Goal: Book appointment/travel/reservation

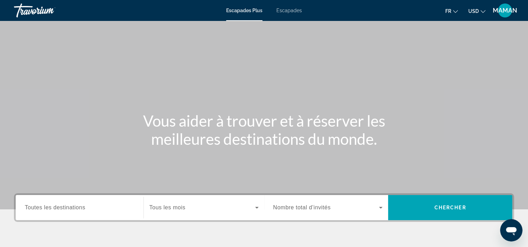
click at [296, 10] on span "Escapades" at bounding box center [288, 11] width 25 height 6
click at [478, 10] on span "USD" at bounding box center [473, 11] width 10 height 6
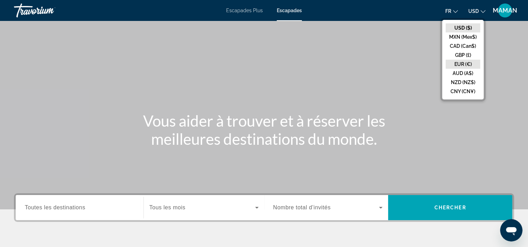
click at [473, 66] on button "EUR (€)" at bounding box center [463, 64] width 35 height 9
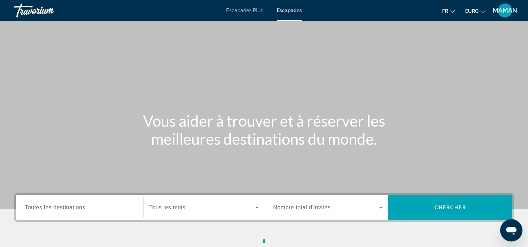
click at [449, 12] on button "Fr English Español Français Italiano Português русский" at bounding box center [448, 11] width 13 height 10
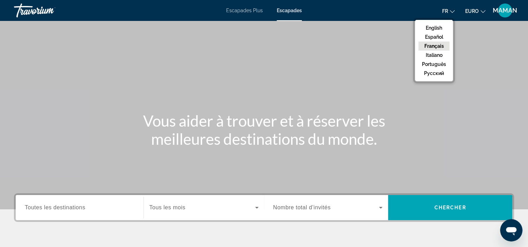
click at [443, 45] on button "Français" at bounding box center [434, 46] width 31 height 9
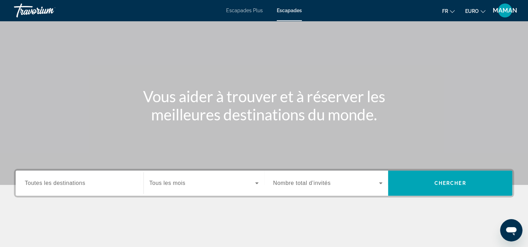
scroll to position [35, 0]
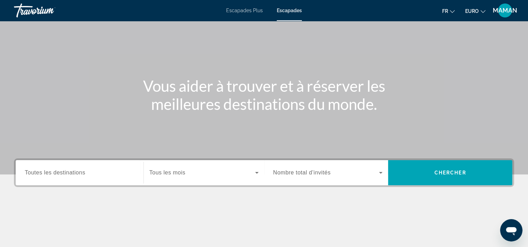
click at [373, 175] on span "Widget de recherche" at bounding box center [326, 173] width 106 height 8
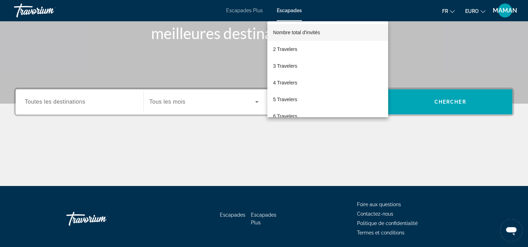
scroll to position [130, 0]
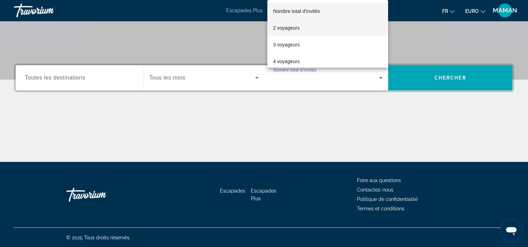
click at [282, 30] on font "2 voyageurs" at bounding box center [286, 28] width 27 height 6
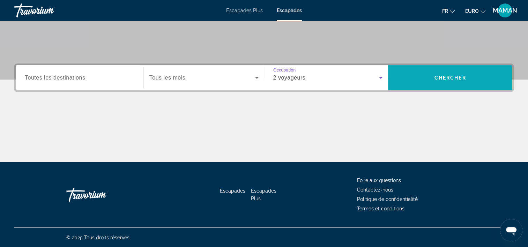
click at [416, 78] on span "Rechercher" at bounding box center [450, 77] width 124 height 17
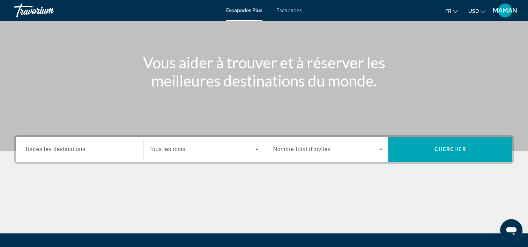
scroll to position [70, 0]
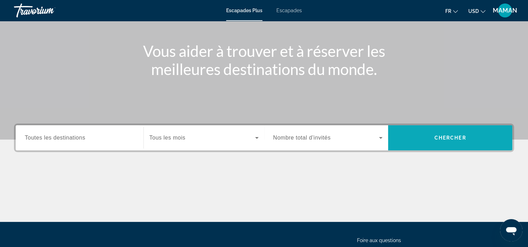
click at [465, 137] on span "Chercher" at bounding box center [451, 138] width 32 height 6
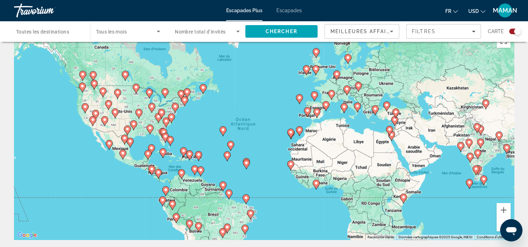
scroll to position [35, 0]
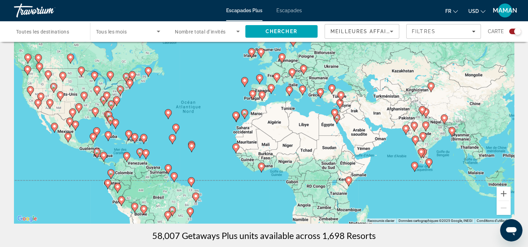
drag, startPoint x: 261, startPoint y: 152, endPoint x: 205, endPoint y: 156, distance: 56.4
click at [205, 156] on div "Pour activer le glissement avec le clavier, appuyez sur Alt+Entrée. Une fois ce…" at bounding box center [264, 118] width 500 height 209
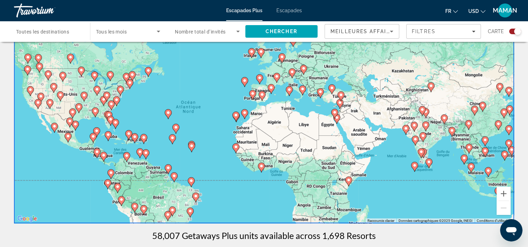
click at [370, 31] on span "Meilleures affaires" at bounding box center [364, 32] width 67 height 6
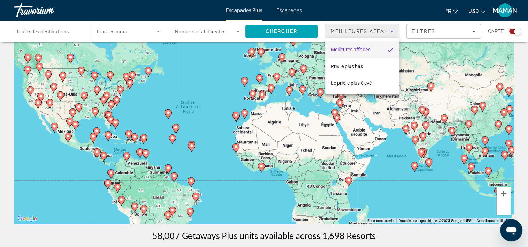
click at [370, 31] on div at bounding box center [264, 123] width 528 height 247
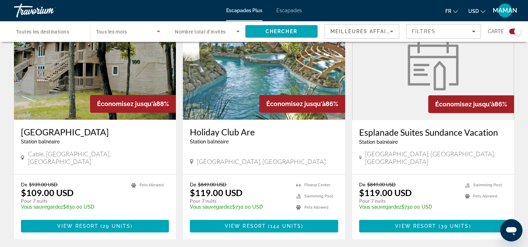
scroll to position [279, 0]
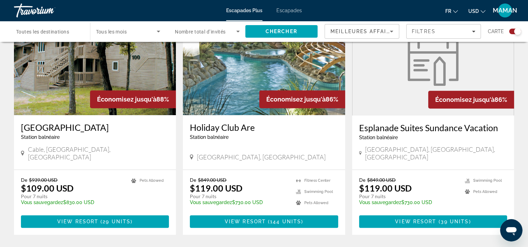
click at [474, 11] on span "USD" at bounding box center [473, 11] width 10 height 6
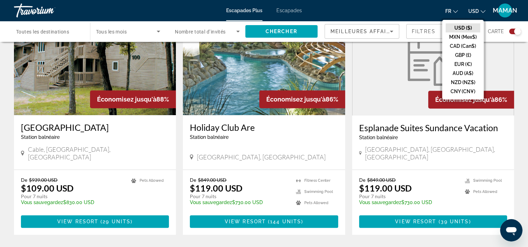
click at [466, 65] on button "EUR (€)" at bounding box center [463, 64] width 35 height 9
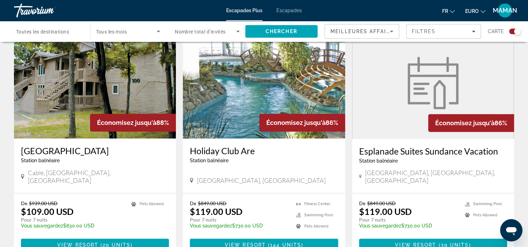
scroll to position [244, 0]
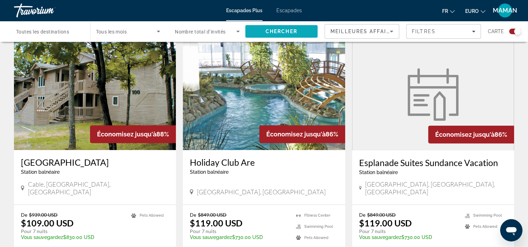
click at [295, 30] on span "Chercher" at bounding box center [282, 32] width 32 height 6
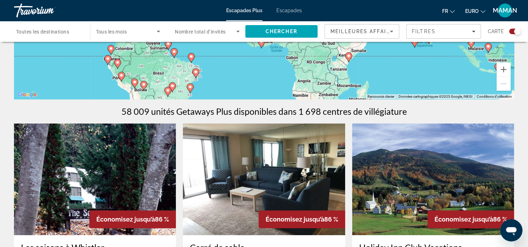
scroll to position [264, 0]
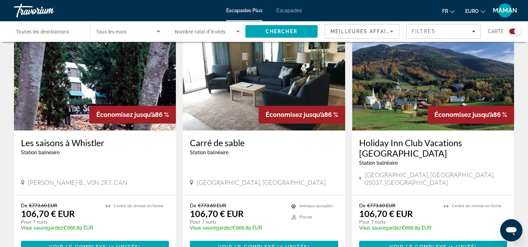
click at [290, 10] on span "Escapades" at bounding box center [288, 11] width 25 height 6
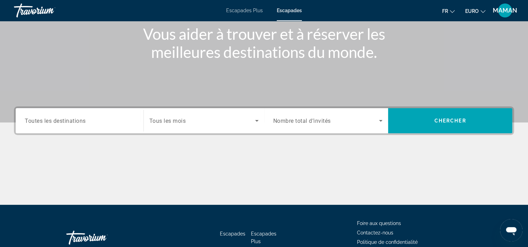
scroll to position [105, 0]
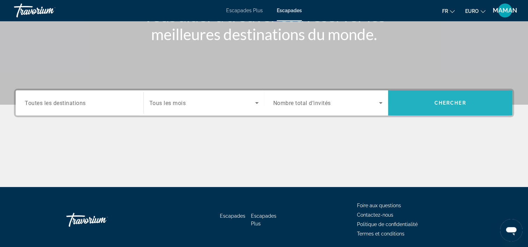
click at [458, 102] on span "Chercher" at bounding box center [451, 103] width 32 height 6
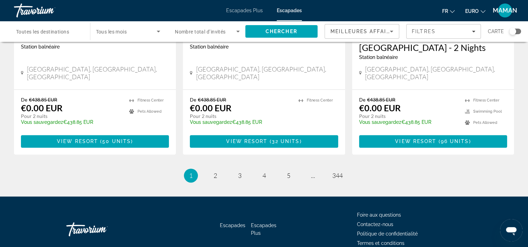
scroll to position [924, 0]
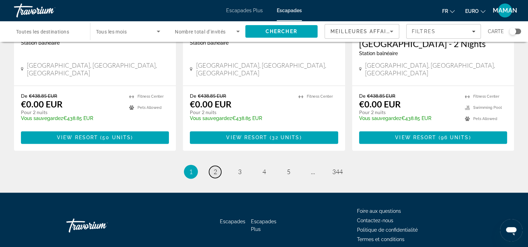
click at [213, 166] on link "page 2" at bounding box center [215, 172] width 12 height 12
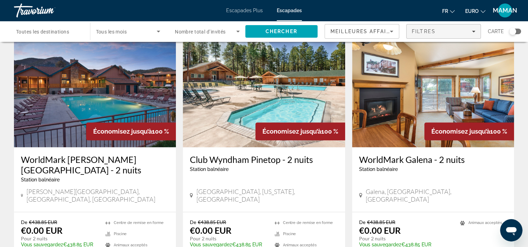
scroll to position [803, 0]
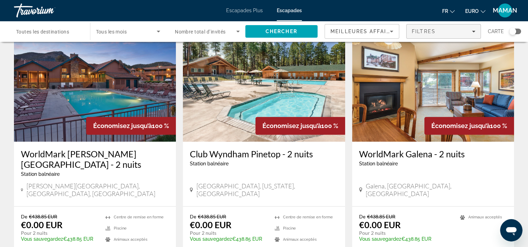
click at [474, 29] on div "Filtres" at bounding box center [444, 32] width 64 height 6
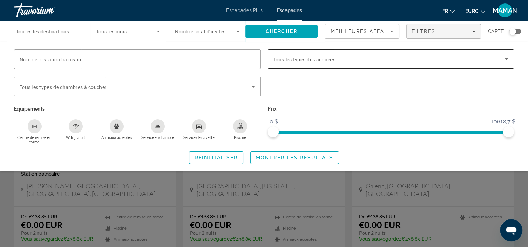
click at [485, 64] on div "Widget de recherche" at bounding box center [391, 59] width 236 height 20
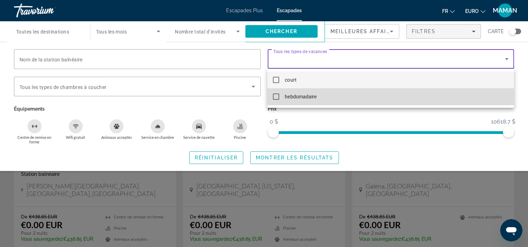
click at [320, 97] on mat-option "hebdomadaire" at bounding box center [390, 96] width 246 height 17
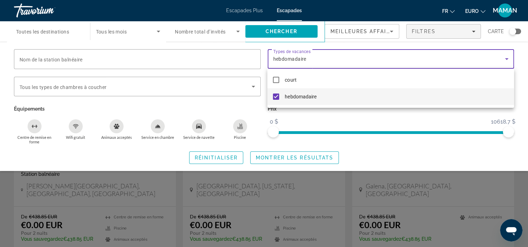
click at [299, 158] on div at bounding box center [264, 123] width 528 height 247
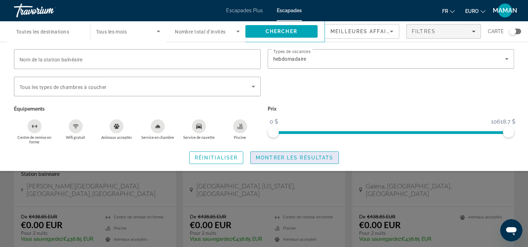
click at [317, 157] on span "Montrer les résultats" at bounding box center [294, 158] width 77 height 6
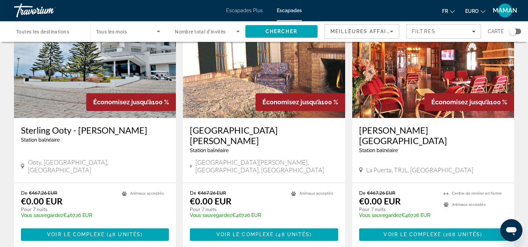
scroll to position [838, 0]
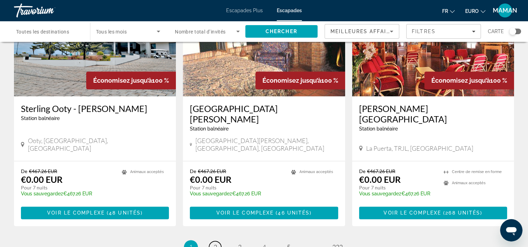
click at [218, 241] on link "page 2" at bounding box center [215, 247] width 12 height 12
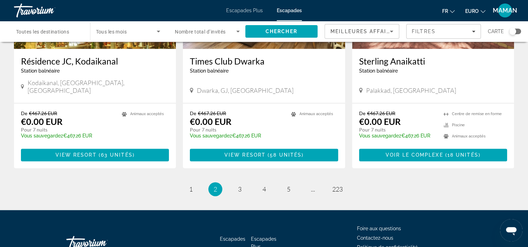
scroll to position [882, 0]
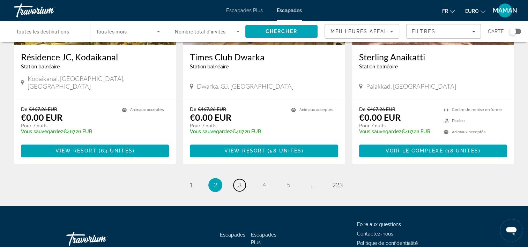
click at [235, 179] on link "page 3" at bounding box center [240, 185] width 12 height 12
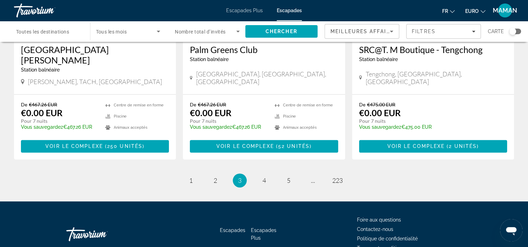
scroll to position [882, 0]
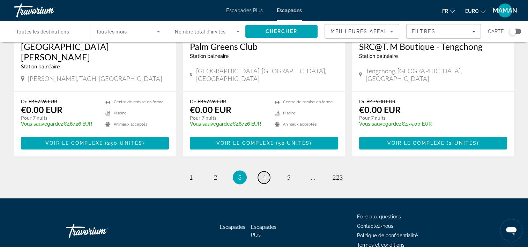
click at [266, 173] on span "4" at bounding box center [264, 177] width 3 height 8
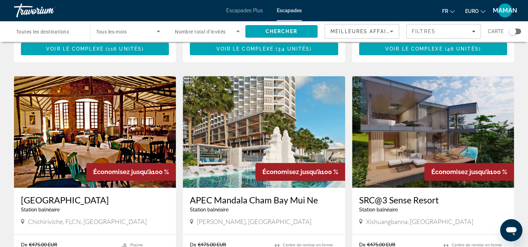
scroll to position [733, 0]
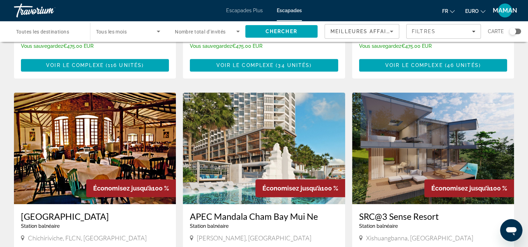
click at [466, 120] on img "Contenu principal" at bounding box center [433, 149] width 162 height 112
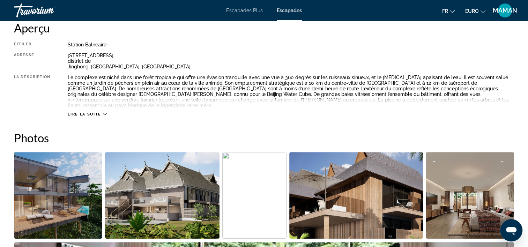
scroll to position [279, 0]
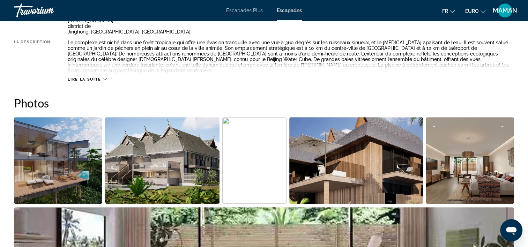
click at [104, 77] on icon "Contenu principal" at bounding box center [105, 79] width 4 height 4
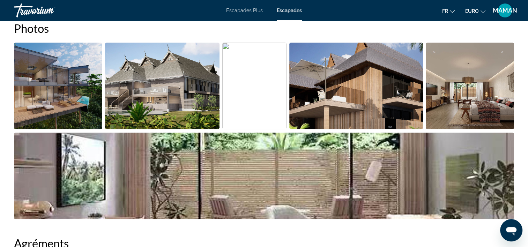
scroll to position [349, 0]
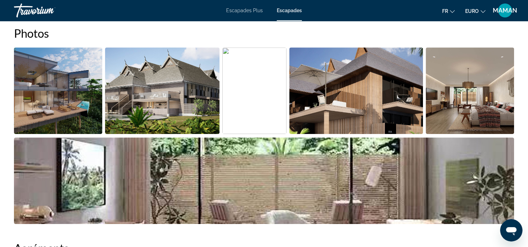
click at [333, 95] on img "Ouvrir le curseur d’image en plein écran" at bounding box center [356, 90] width 134 height 87
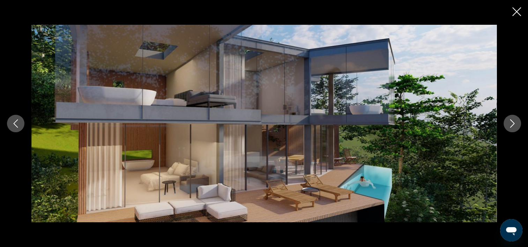
click at [511, 118] on button "Image suivante" at bounding box center [512, 123] width 17 height 17
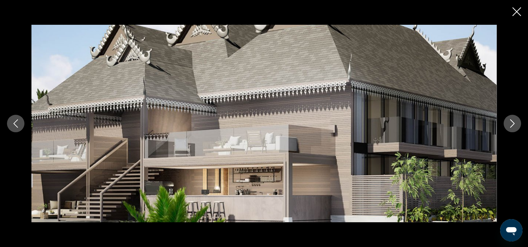
click at [510, 118] on button "Image suivante" at bounding box center [512, 123] width 17 height 17
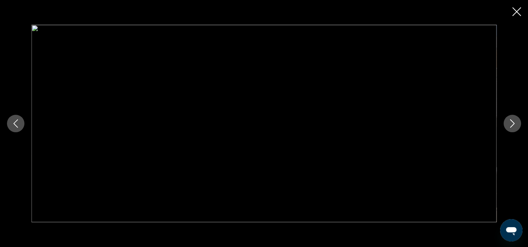
click at [511, 118] on button "Image suivante" at bounding box center [512, 123] width 17 height 17
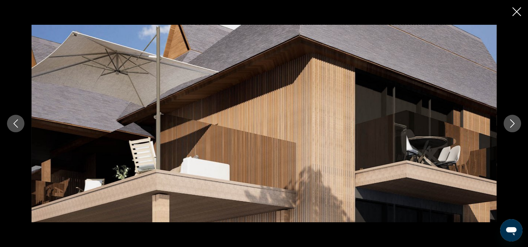
click at [512, 119] on button "Image suivante" at bounding box center [512, 123] width 17 height 17
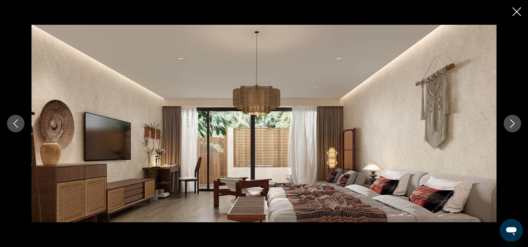
click at [509, 126] on icon "Image suivante" at bounding box center [512, 123] width 8 height 8
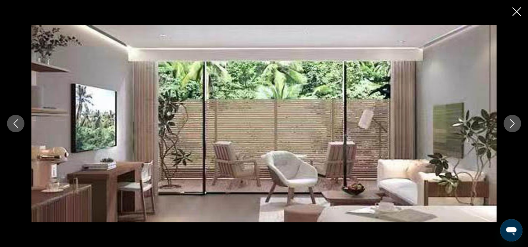
click at [510, 126] on icon "Image suivante" at bounding box center [512, 123] width 8 height 8
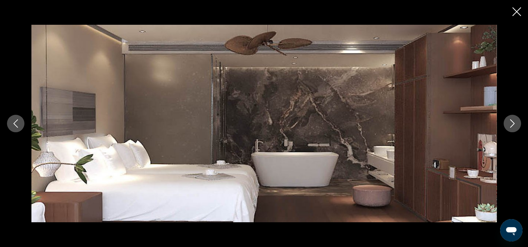
click at [512, 125] on icon "Image suivante" at bounding box center [512, 123] width 5 height 8
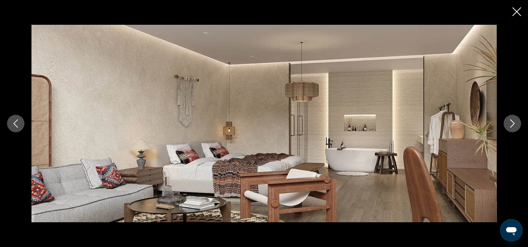
click at [512, 123] on icon "Image suivante" at bounding box center [512, 123] width 8 height 8
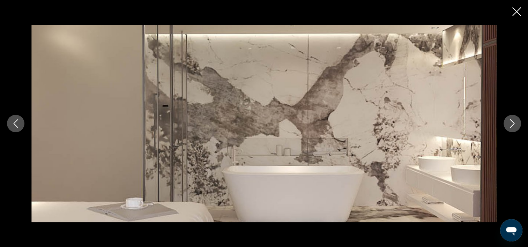
click at [514, 123] on icon "Image suivante" at bounding box center [512, 123] width 5 height 8
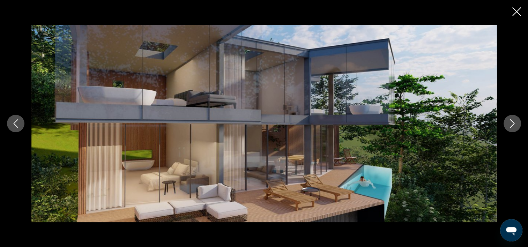
click at [514, 123] on icon "Image suivante" at bounding box center [512, 123] width 5 height 8
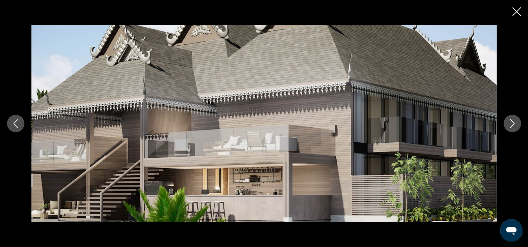
click at [516, 11] on icon "Fermer le diaporama" at bounding box center [516, 11] width 9 height 9
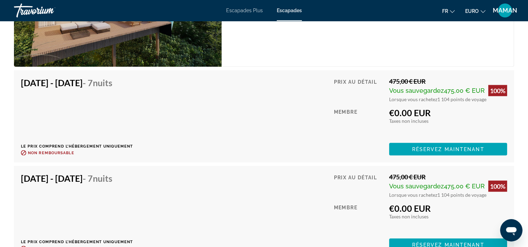
scroll to position [1431, 0]
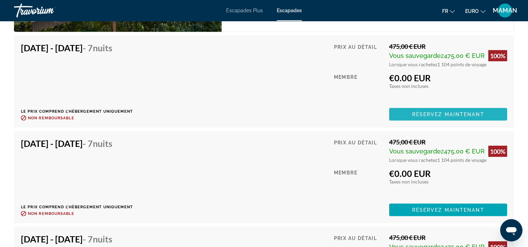
click at [474, 112] on span "Réservez maintenant" at bounding box center [448, 115] width 72 height 6
